Goal: Task Accomplishment & Management: Manage account settings

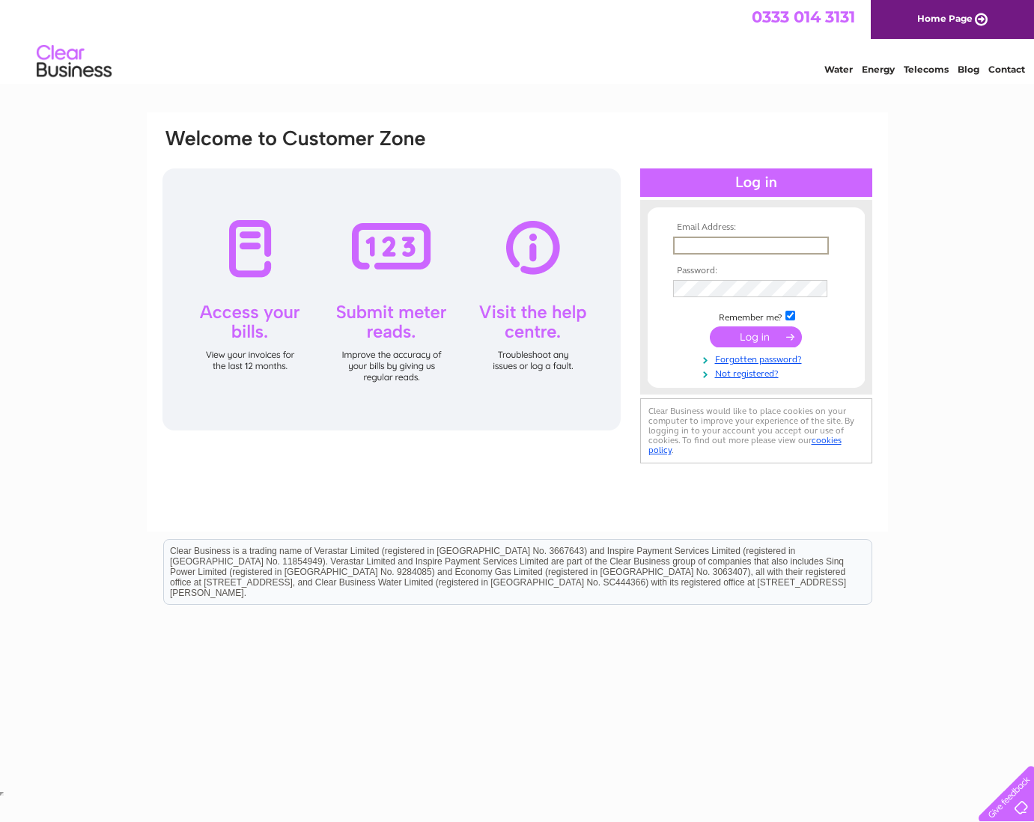
type input "martin@ms-creative.co.uk"
click at [739, 331] on input "submit" at bounding box center [755, 336] width 92 height 21
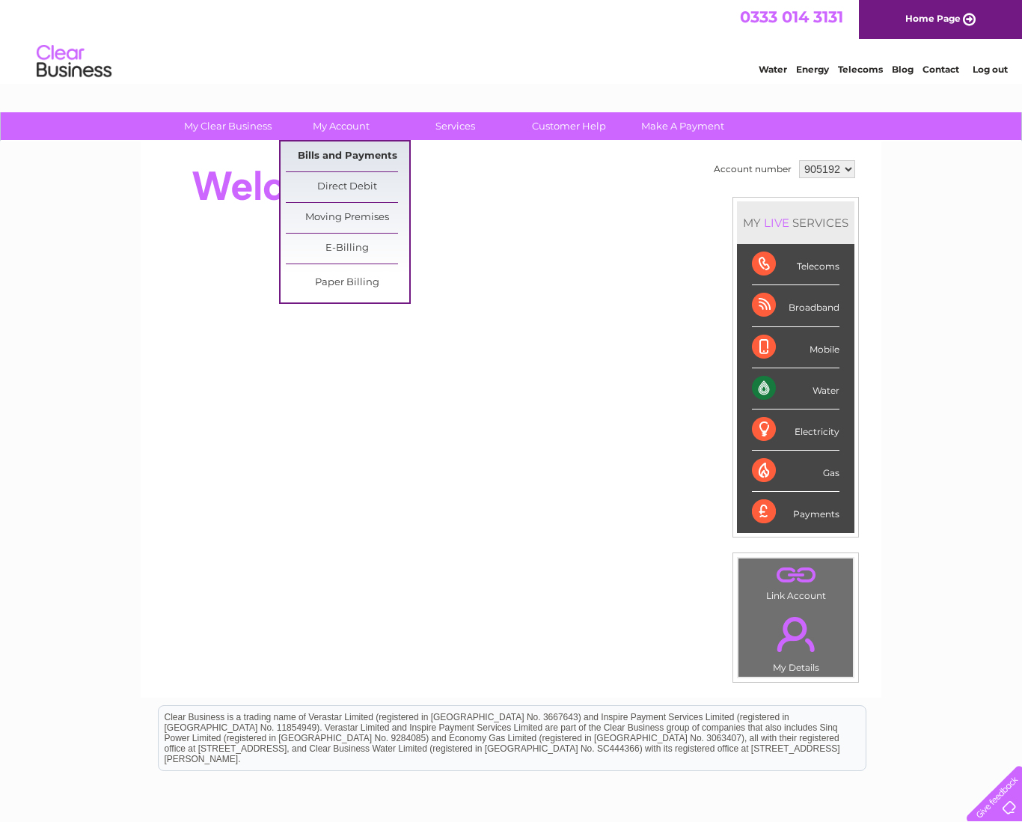
click at [352, 154] on link "Bills and Payments" at bounding box center [347, 156] width 123 height 30
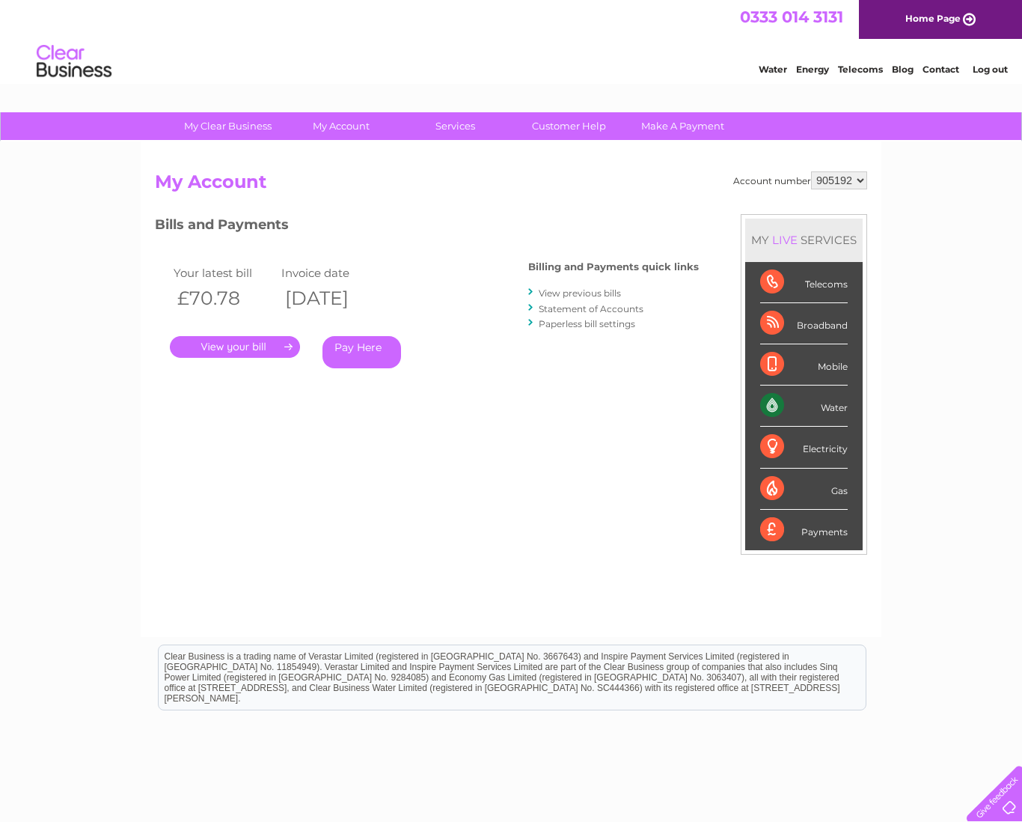
click at [575, 301] on li "Statement of Accounts" at bounding box center [613, 308] width 171 height 15
click at [576, 294] on link "View previous bills" at bounding box center [580, 292] width 82 height 11
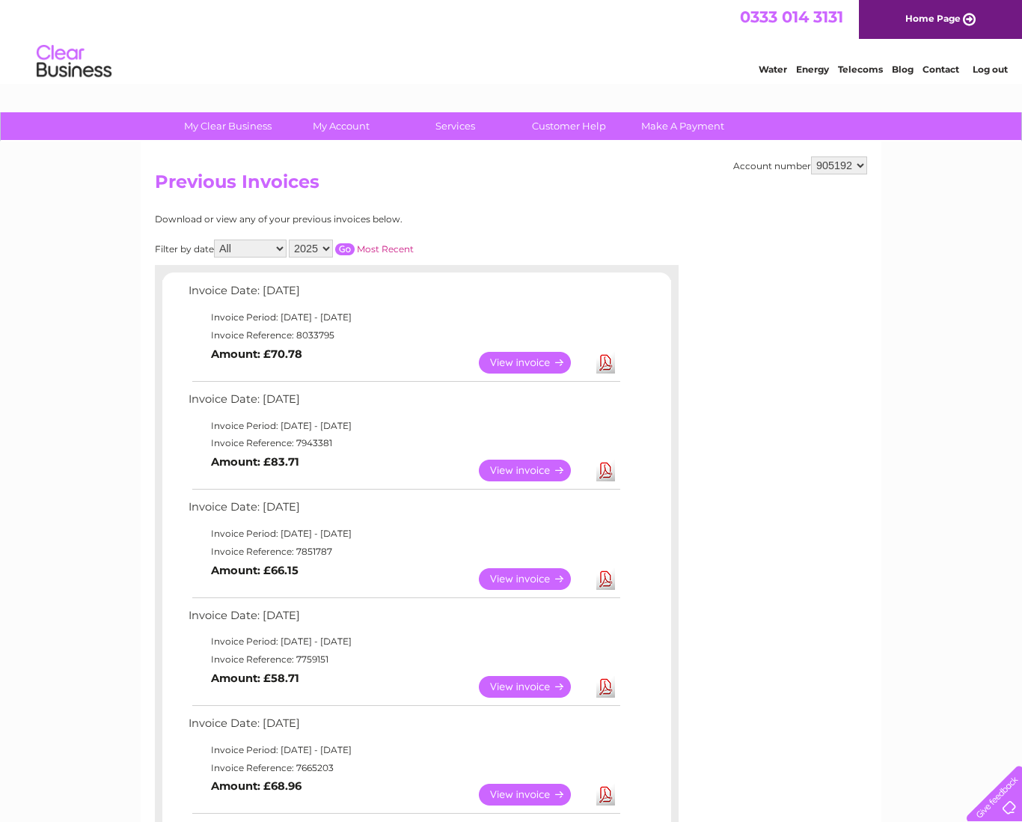
click at [540, 362] on link "View" at bounding box center [534, 363] width 110 height 22
